Goal: Task Accomplishment & Management: Manage account settings

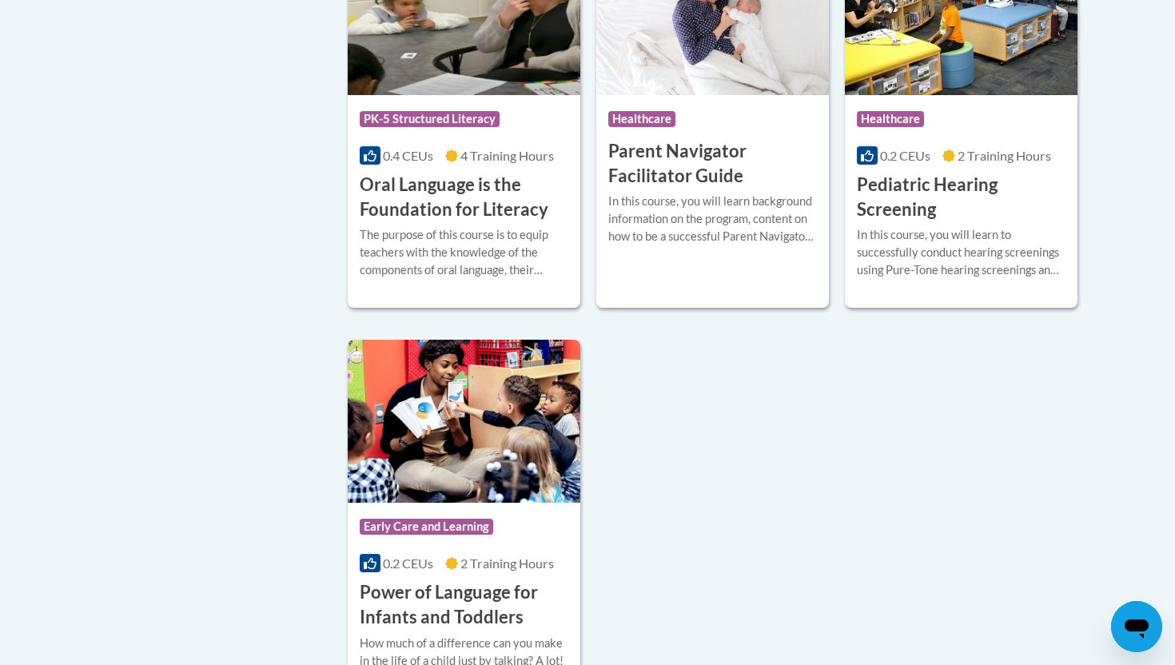
scroll to position [3498, 0]
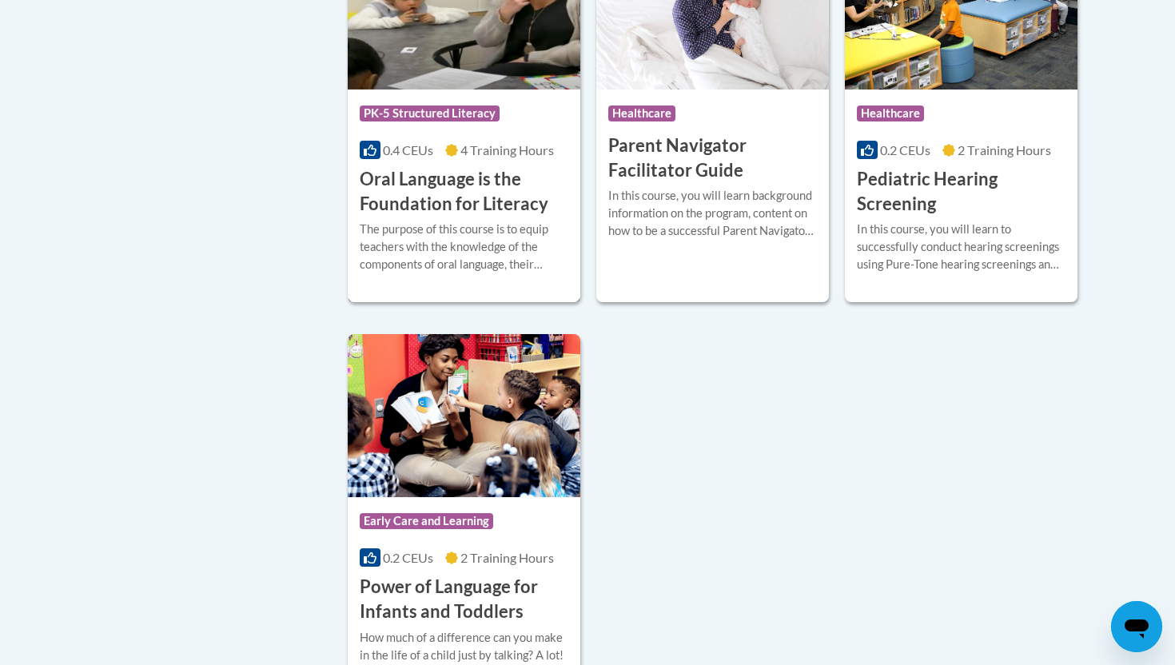
click at [424, 120] on div "Course Category: PK-5 Structured Literacy" at bounding box center [464, 116] width 209 height 36
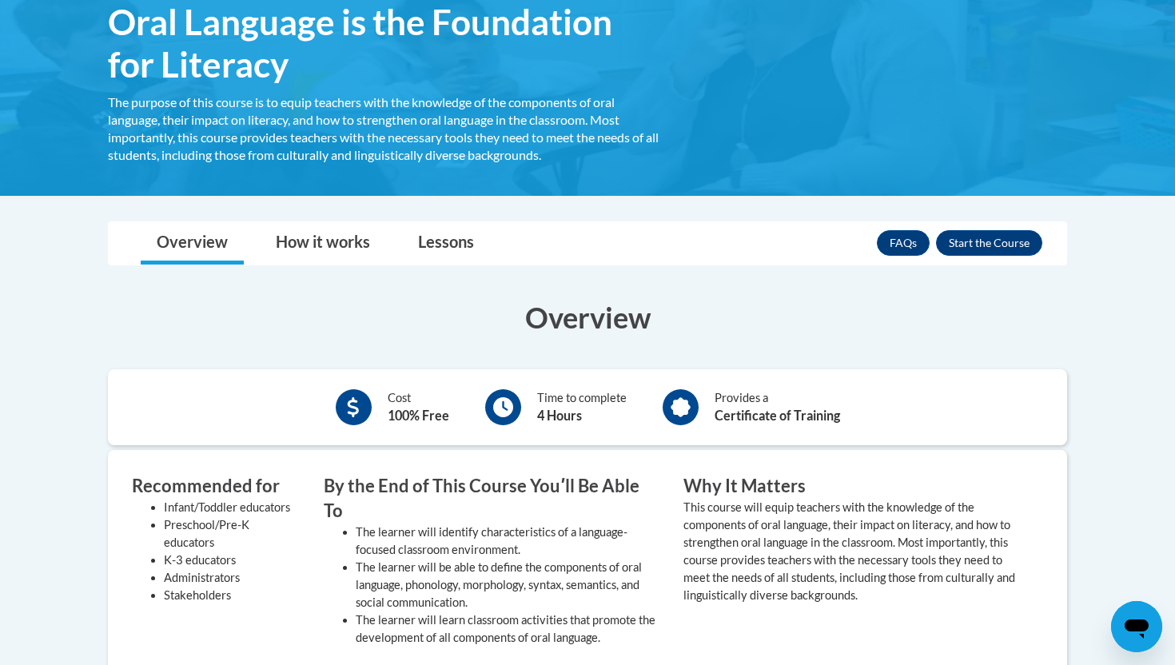
scroll to position [284, 0]
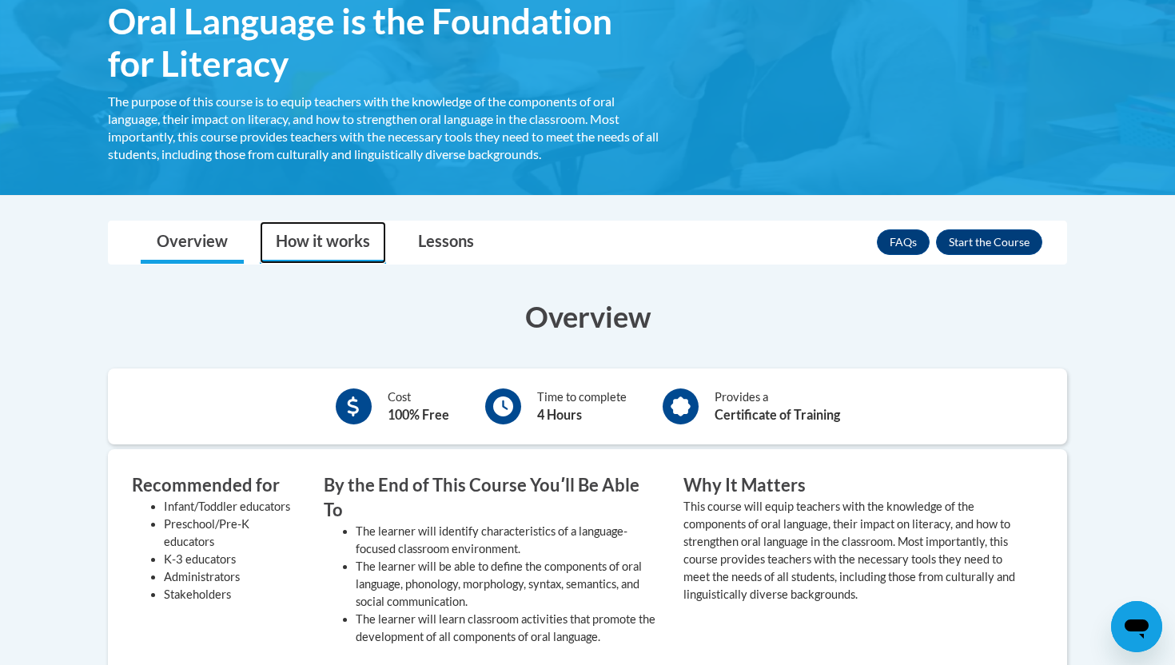
click at [317, 260] on link "How it works" at bounding box center [323, 242] width 126 height 42
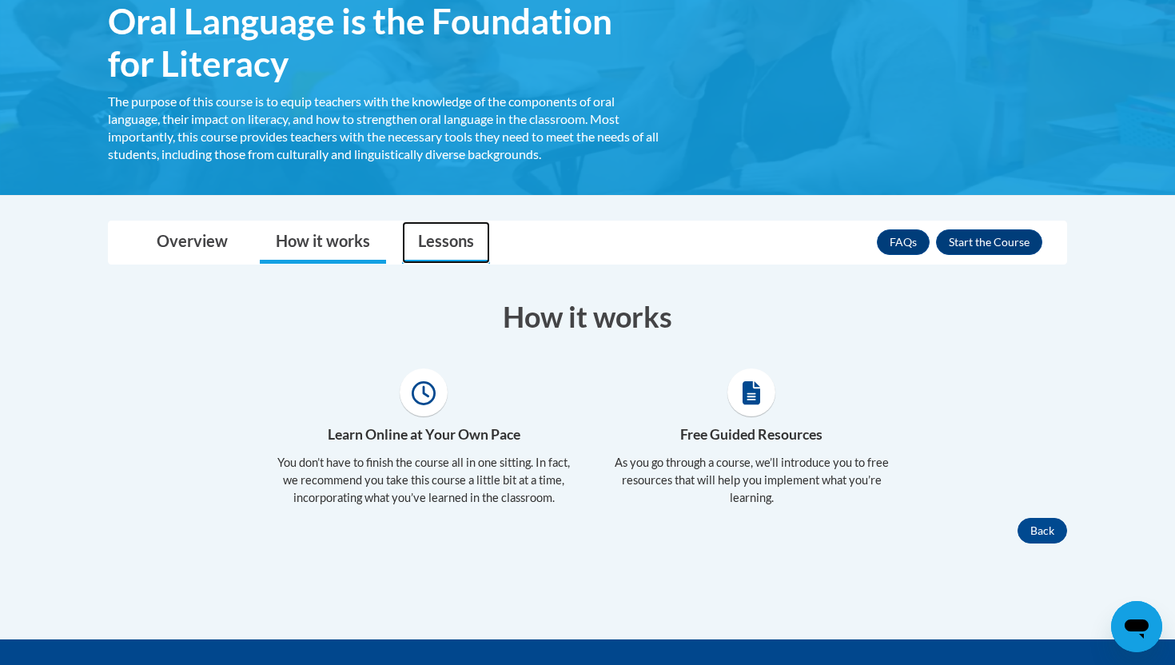
click at [405, 248] on link "Lessons" at bounding box center [446, 242] width 88 height 42
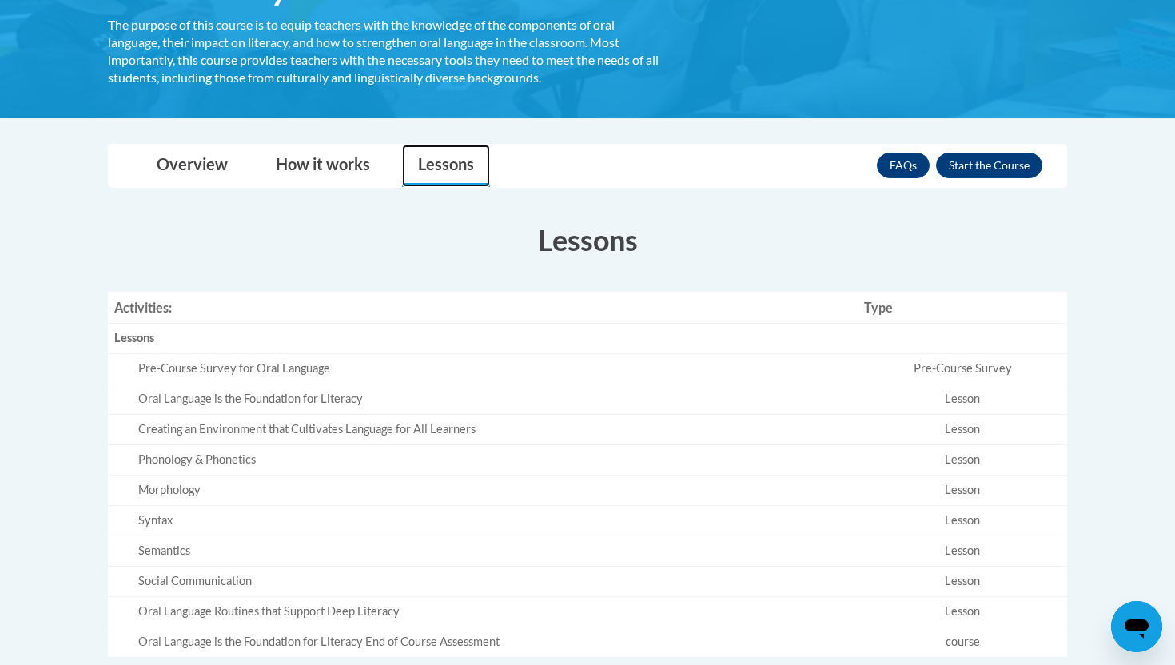
scroll to position [348, 0]
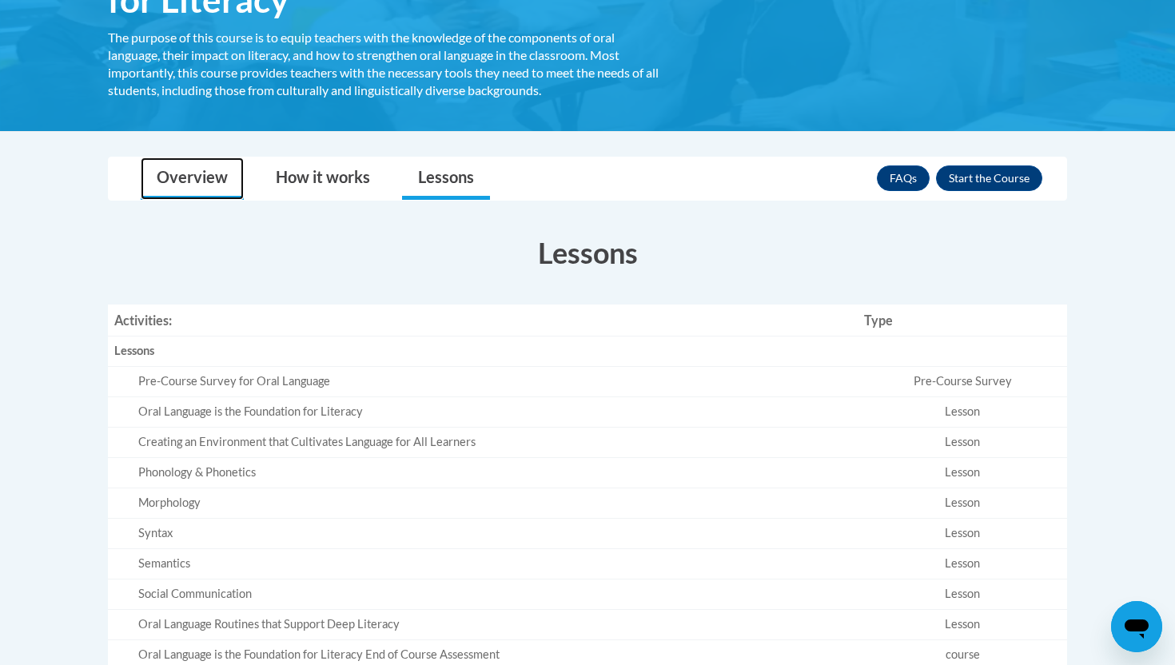
click at [159, 186] on link "Overview" at bounding box center [192, 178] width 103 height 42
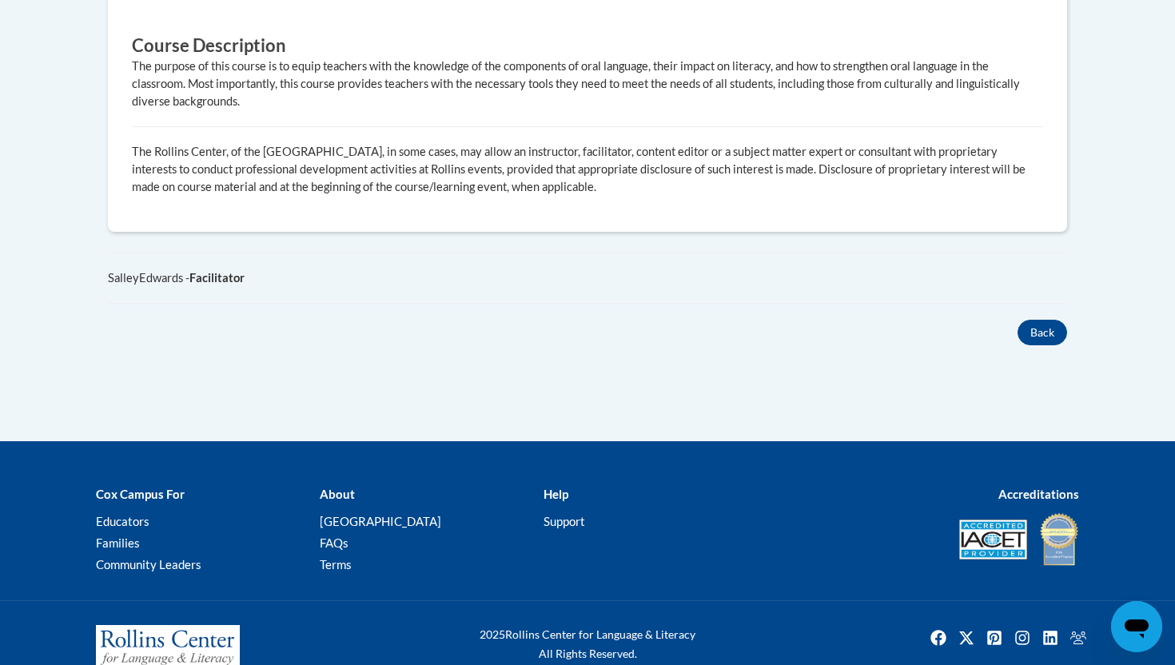
scroll to position [0, 0]
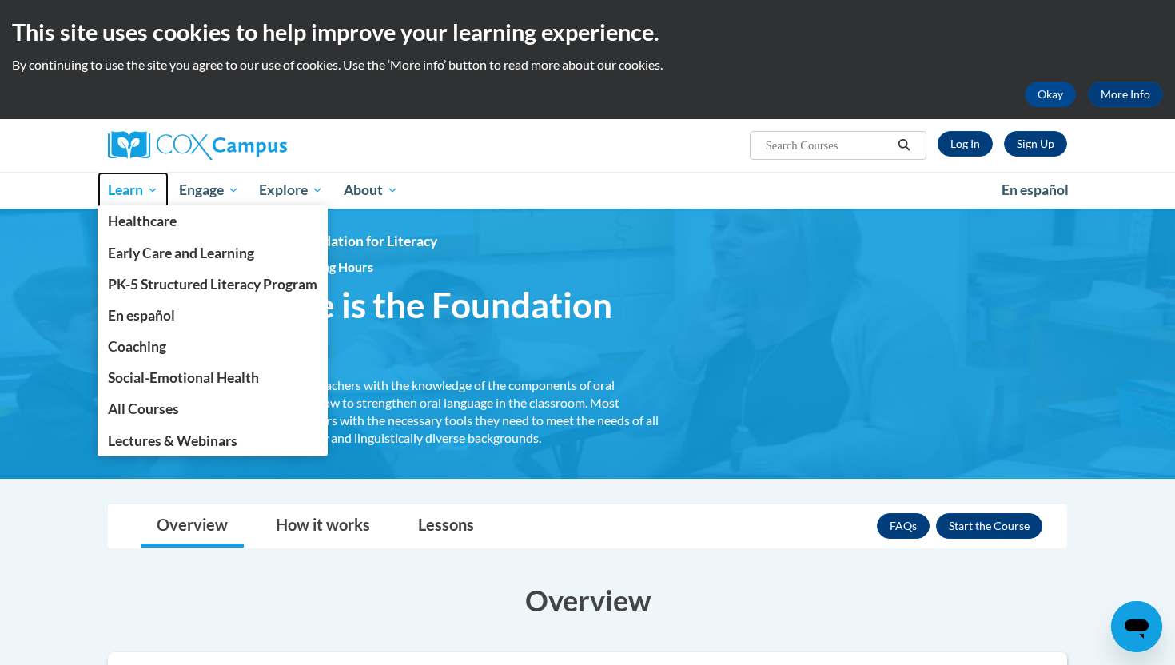
click at [120, 185] on span "Learn" at bounding box center [133, 190] width 50 height 19
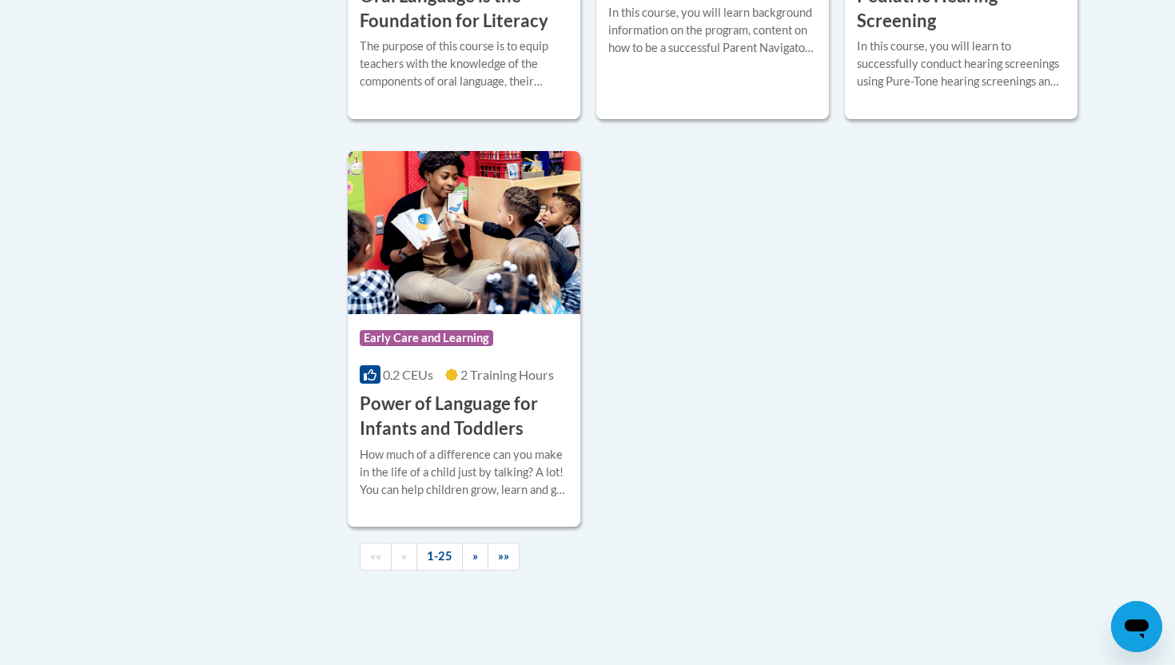
scroll to position [3292, 0]
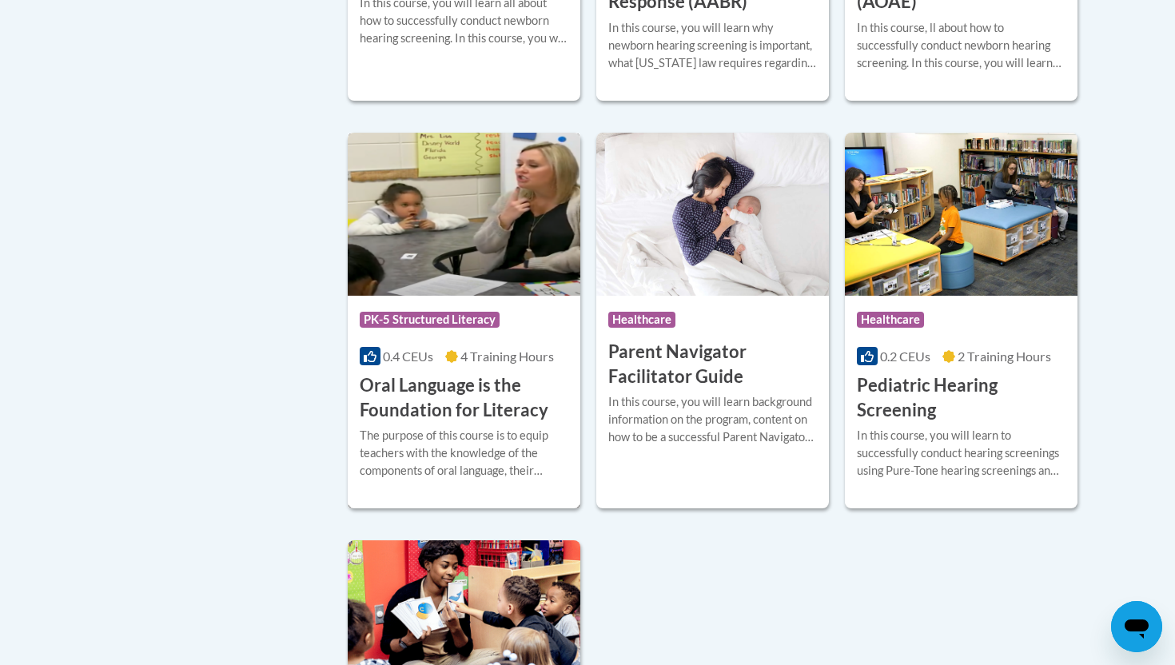
click at [509, 293] on img at bounding box center [464, 214] width 233 height 163
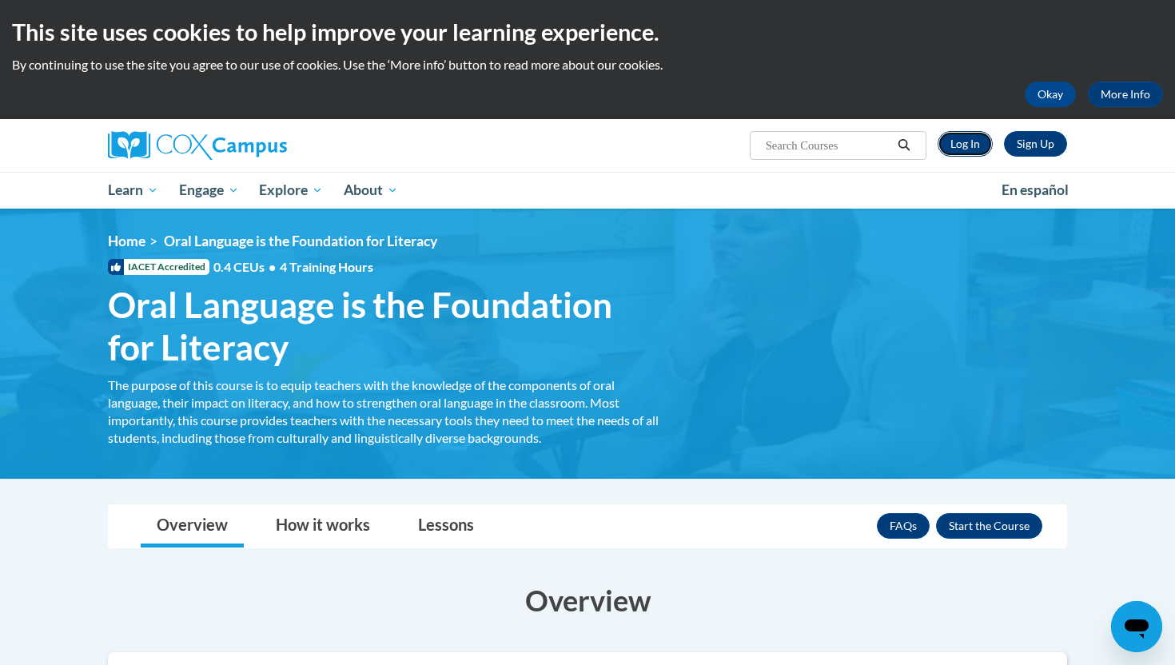
click at [971, 142] on link "Log In" at bounding box center [965, 144] width 55 height 26
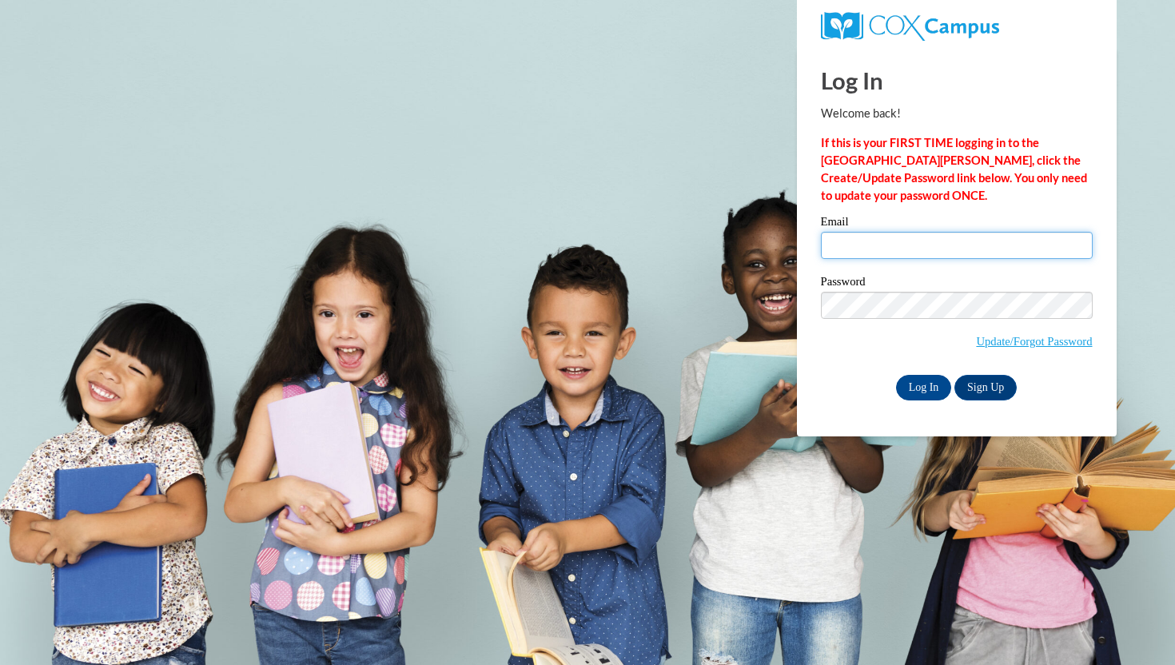
click at [966, 245] on input "Email" at bounding box center [957, 245] width 272 height 27
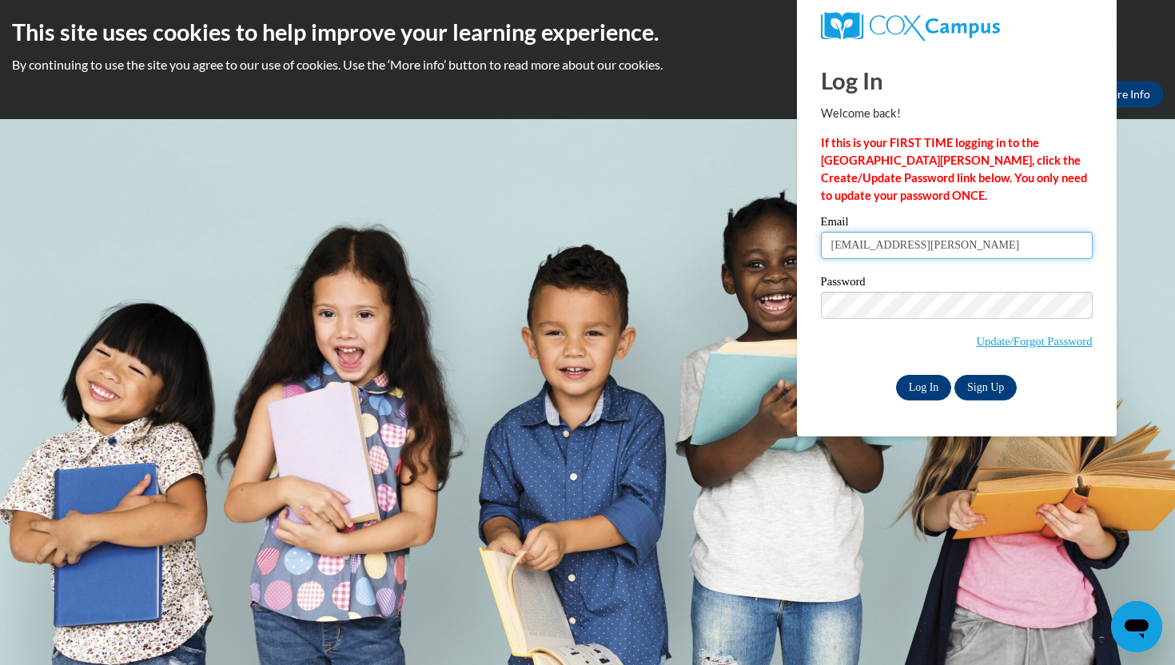
type input "srleonard@butler.ed"
click at [919, 386] on input "Log In" at bounding box center [924, 388] width 56 height 26
click at [930, 385] on input "Log In" at bounding box center [924, 388] width 56 height 26
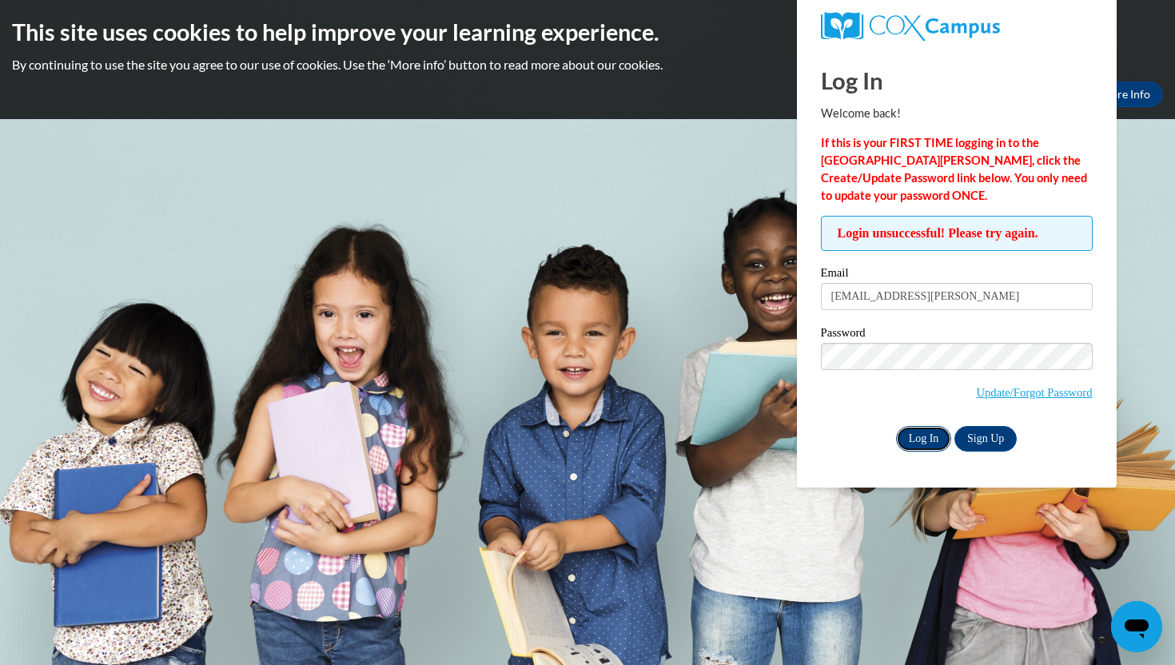
click at [925, 432] on input "Log In" at bounding box center [924, 439] width 56 height 26
click at [945, 298] on input "srleonard@butler.ed" at bounding box center [957, 296] width 272 height 27
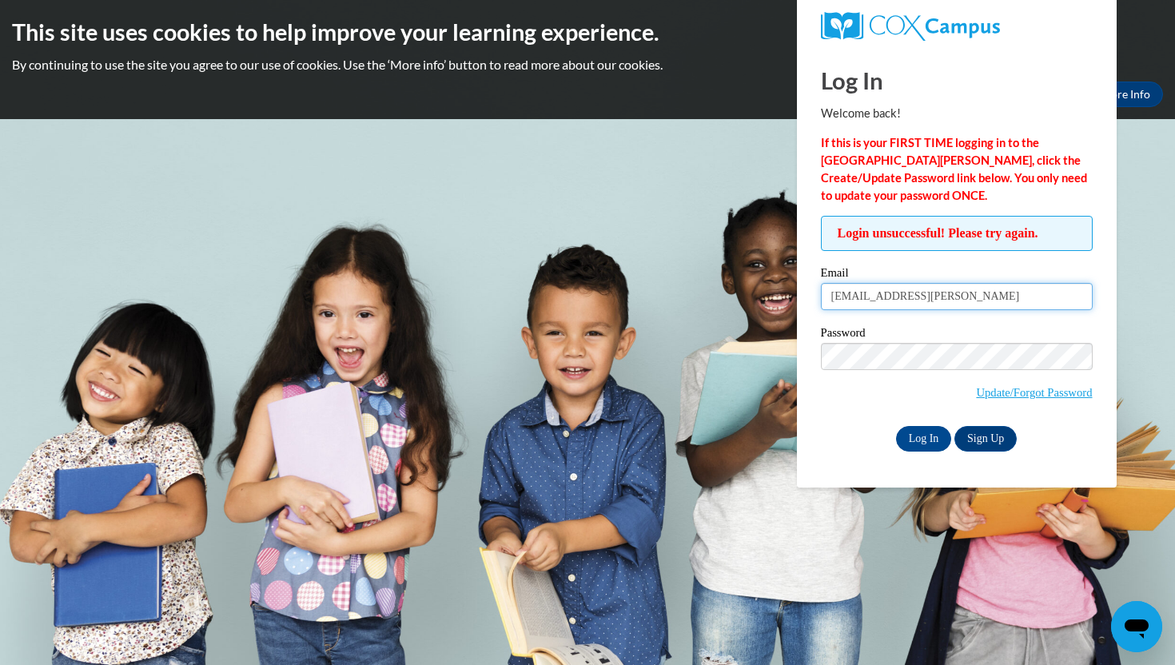
click at [945, 298] on input "srleonard@butler.ed" at bounding box center [957, 296] width 272 height 27
type input "srleonard@butler.edu"
click at [931, 444] on input "Log In" at bounding box center [924, 439] width 56 height 26
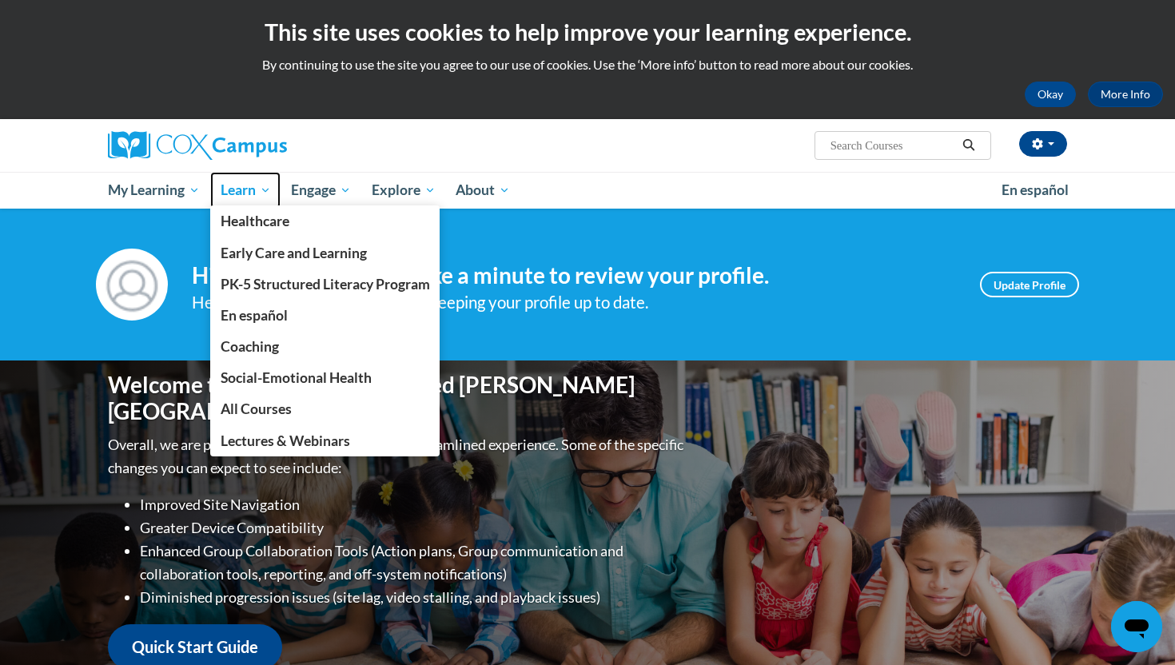
click at [224, 187] on span "Learn" at bounding box center [246, 190] width 50 height 19
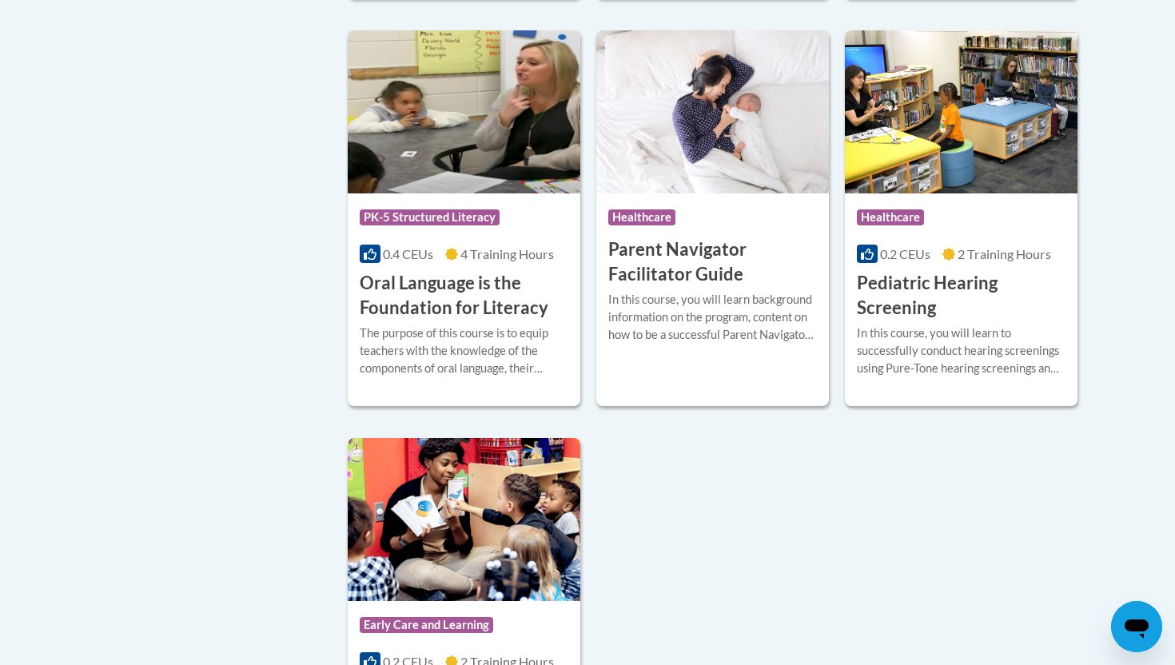
scroll to position [3565, 0]
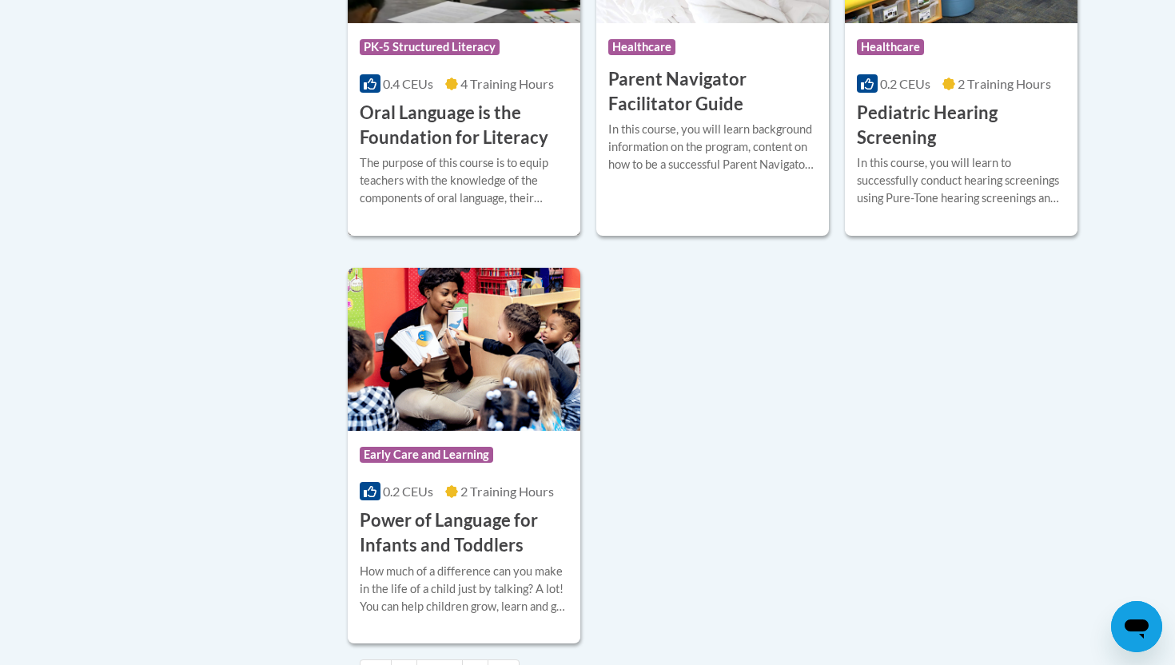
click at [493, 150] on h3 "Oral Language is the Foundation for Literacy" at bounding box center [464, 126] width 209 height 50
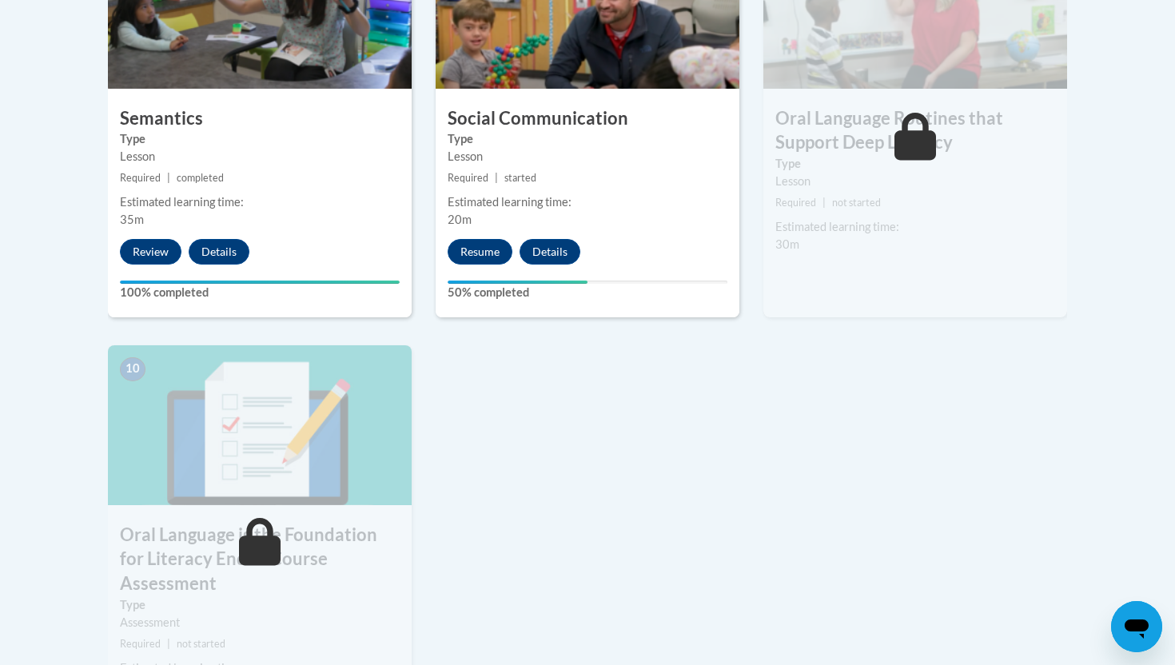
scroll to position [1374, 0]
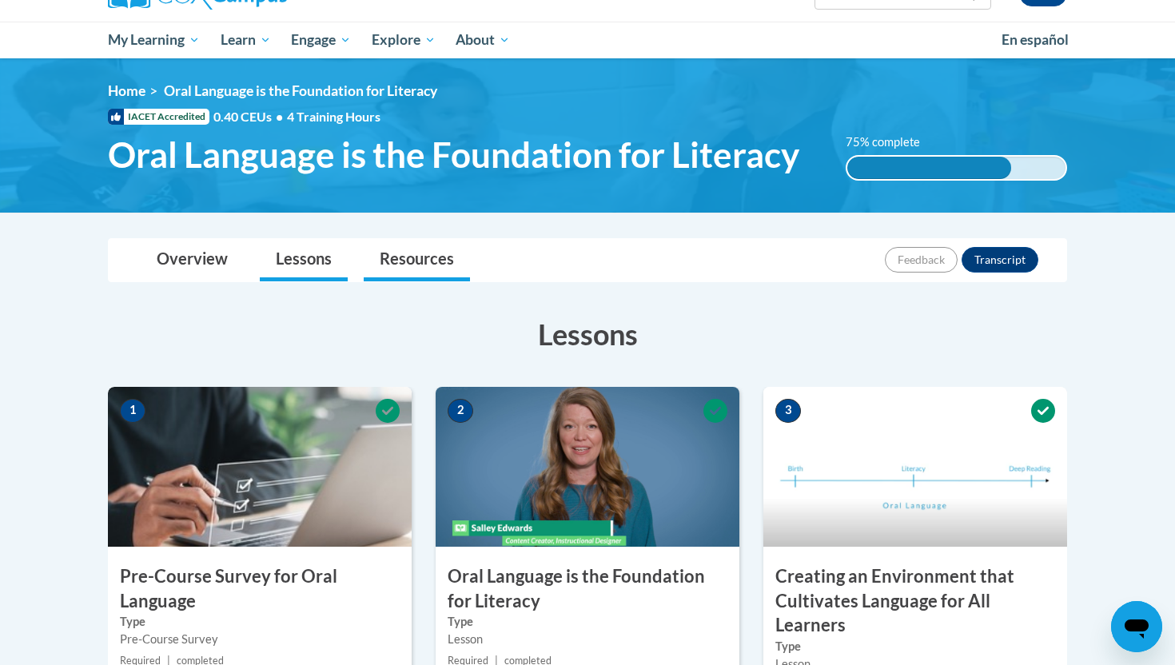
scroll to position [155, 0]
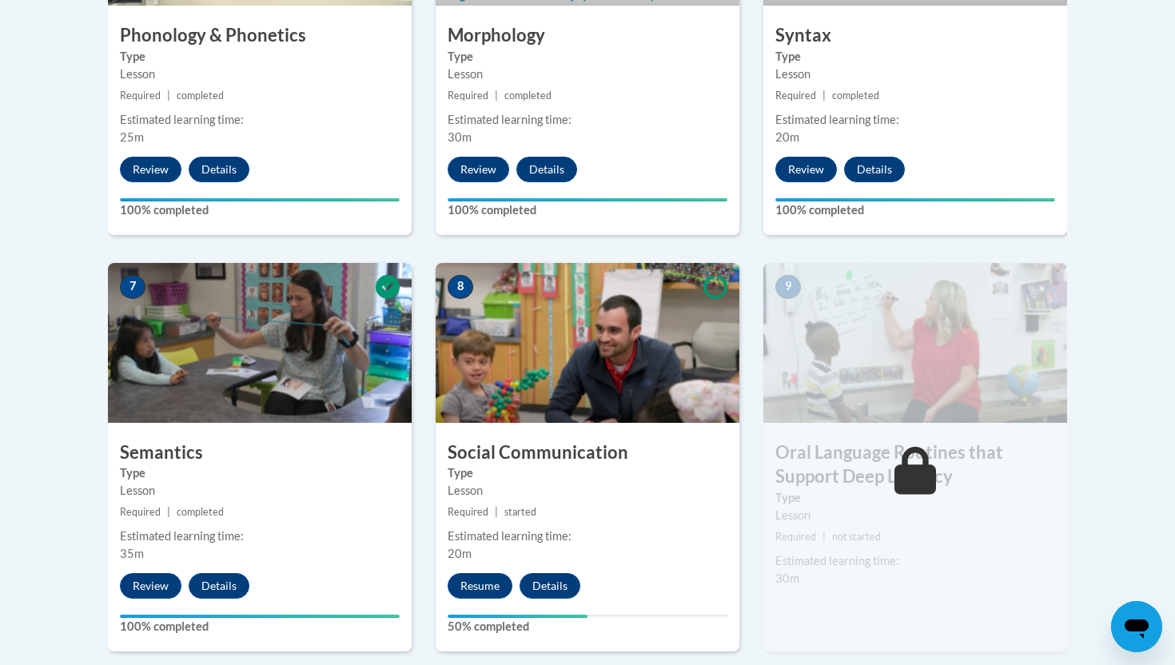
scroll to position [1151, 0]
